Goal: Task Accomplishment & Management: Manage account settings

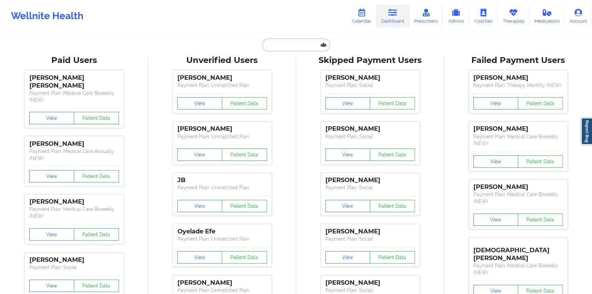
click at [291, 39] on input "text" at bounding box center [296, 44] width 68 height 13
paste input "[EMAIL_ADDRESS][PERSON_NAME][DOMAIN_NAME]"
type input "[EMAIL_ADDRESS][PERSON_NAME][DOMAIN_NAME]"
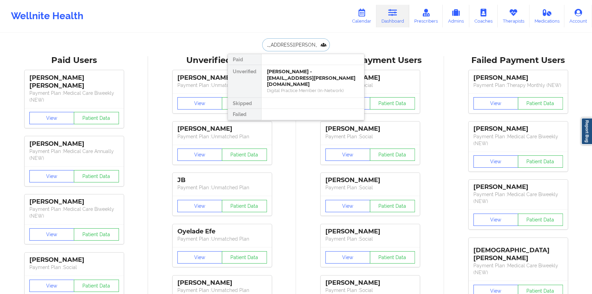
click at [291, 76] on div "[PERSON_NAME] - [EMAIL_ADDRESS][PERSON_NAME][DOMAIN_NAME]" at bounding box center [313, 77] width 92 height 19
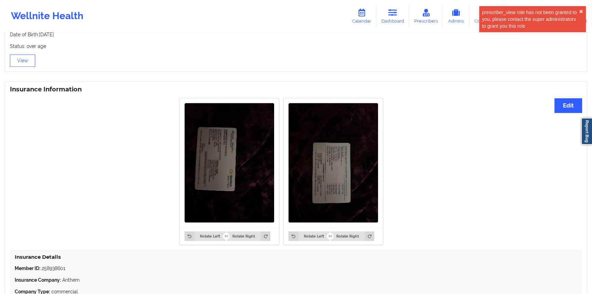
scroll to position [380, 0]
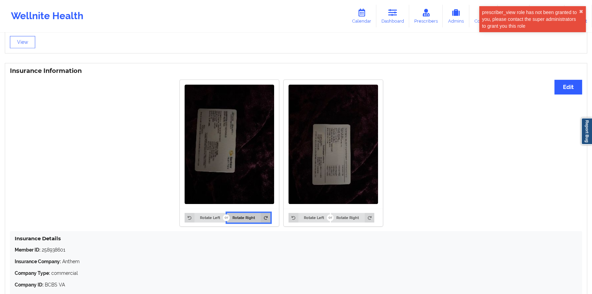
click at [262, 213] on icon at bounding box center [266, 218] width 10 height 10
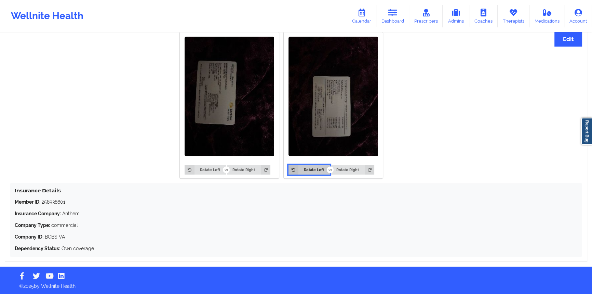
click at [299, 170] on button "Rotate Left" at bounding box center [309, 170] width 41 height 10
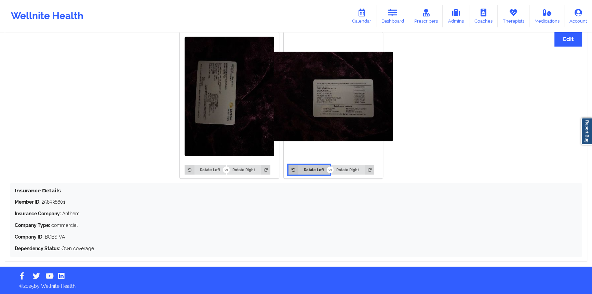
click at [299, 169] on button "Rotate Left" at bounding box center [309, 170] width 41 height 10
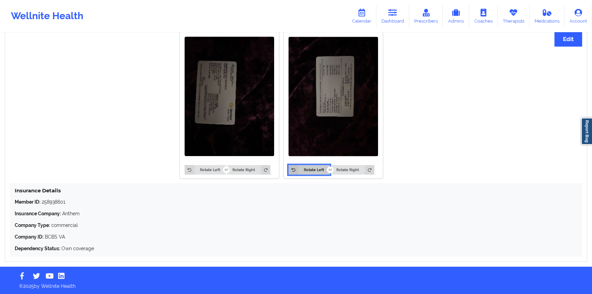
click at [290, 169] on icon at bounding box center [294, 170] width 10 height 10
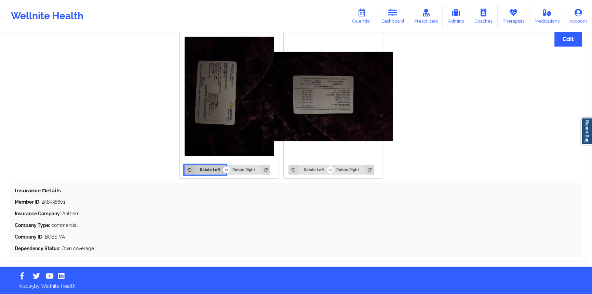
click at [204, 170] on button "Rotate Left" at bounding box center [205, 170] width 41 height 10
click at [236, 168] on button "Rotate Right" at bounding box center [248, 170] width 43 height 10
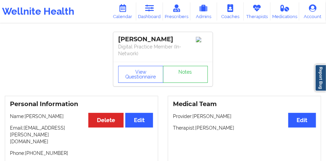
scroll to position [0, 0]
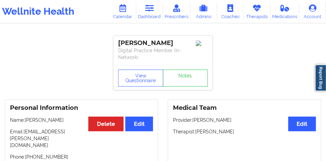
click at [142, 43] on div "[PERSON_NAME]" at bounding box center [163, 43] width 90 height 8
copy div "[PERSON_NAME]"
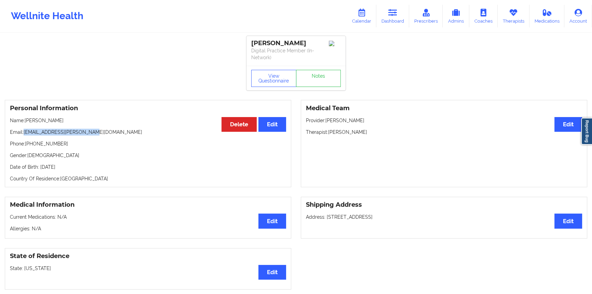
drag, startPoint x: 96, startPoint y: 134, endPoint x: 24, endPoint y: 134, distance: 72.5
click at [24, 134] on p "Email: [EMAIL_ADDRESS][PERSON_NAME][DOMAIN_NAME]" at bounding box center [148, 132] width 276 height 7
copy p "[EMAIL_ADDRESS][PERSON_NAME][DOMAIN_NAME]"
